Goal: Check status

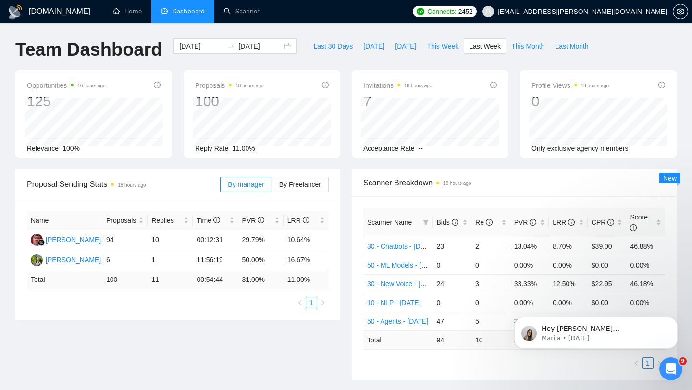
click at [196, 11] on span "Dashboard" at bounding box center [189, 11] width 32 height 8
click at [434, 50] on span "This Week" at bounding box center [443, 46] width 32 height 11
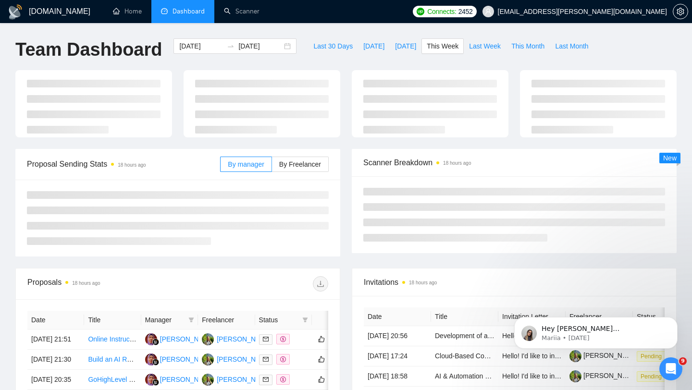
type input "2025-09-22"
type input "2025-09-28"
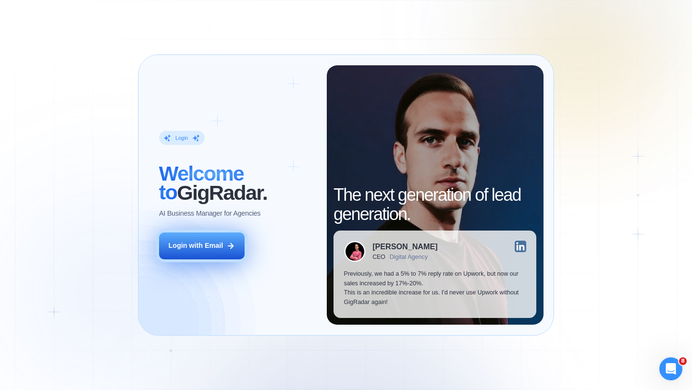
click at [217, 241] on div "Login with Email" at bounding box center [195, 246] width 55 height 10
